Goal: Task Accomplishment & Management: Manage account settings

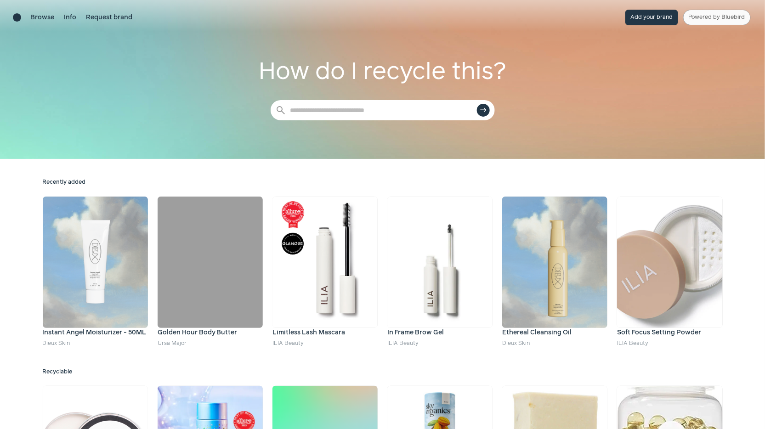
click at [725, 14] on link "Powered by Bluebird" at bounding box center [717, 18] width 68 height 16
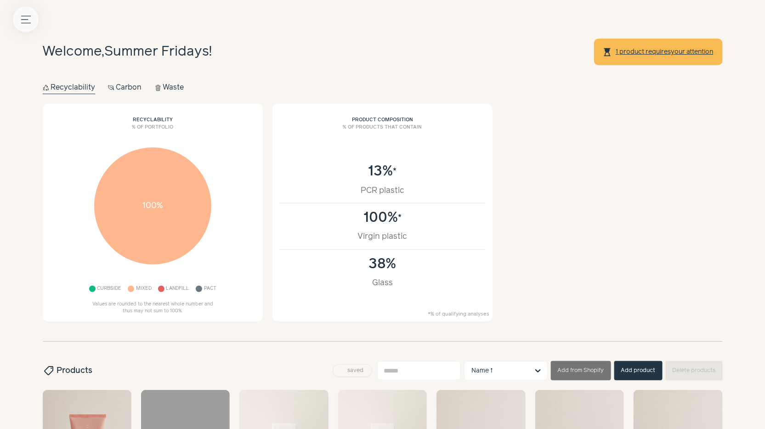
click at [33, 22] on button "Menu button" at bounding box center [26, 19] width 26 height 26
